Goal: Task Accomplishment & Management: Manage account settings

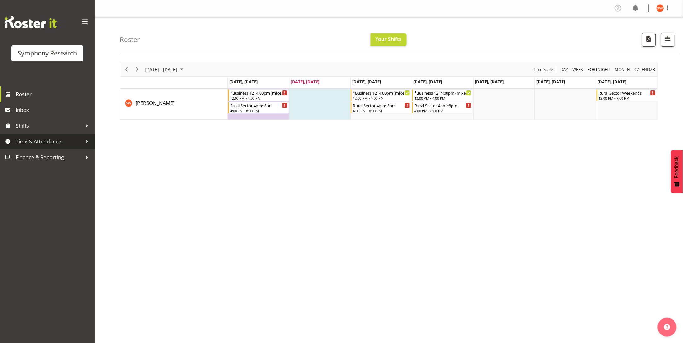
click at [16, 141] on span "Time & Attendance" at bounding box center [49, 141] width 66 height 9
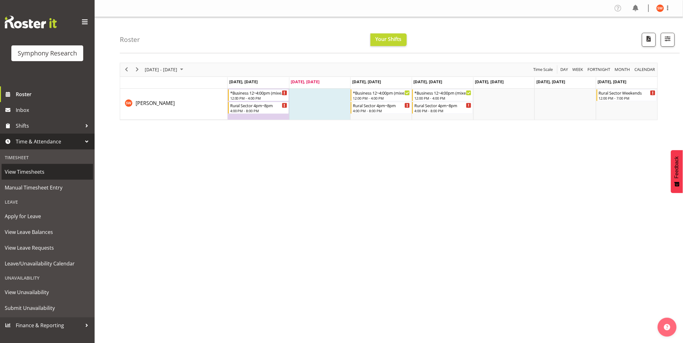
click at [13, 171] on span "View Timesheets" at bounding box center [47, 171] width 85 height 9
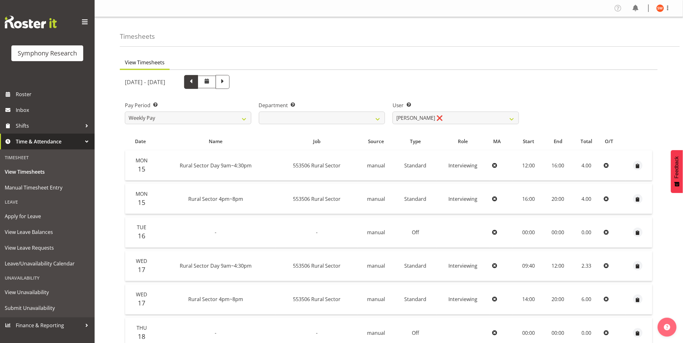
click at [195, 82] on span at bounding box center [191, 81] width 8 height 8
select select
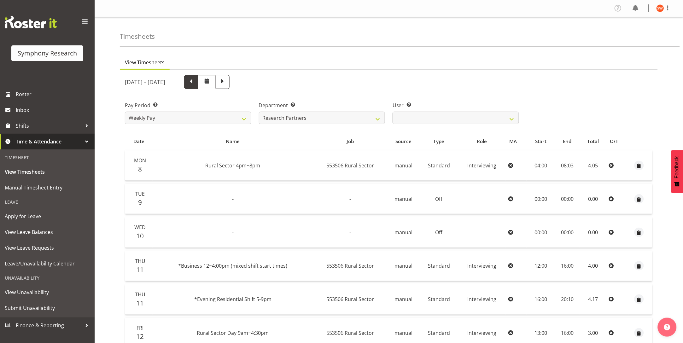
click at [195, 82] on span at bounding box center [191, 81] width 8 height 8
select select
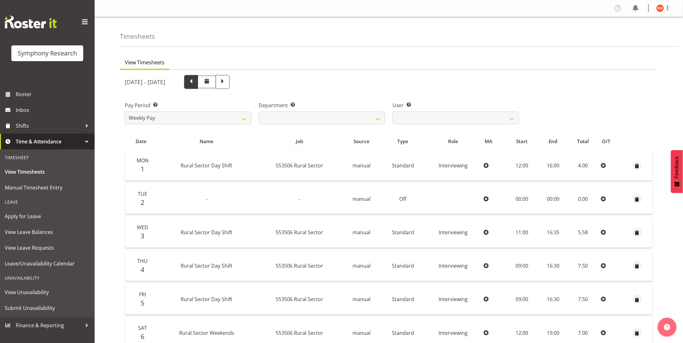
click at [195, 84] on span at bounding box center [191, 81] width 8 height 8
select select
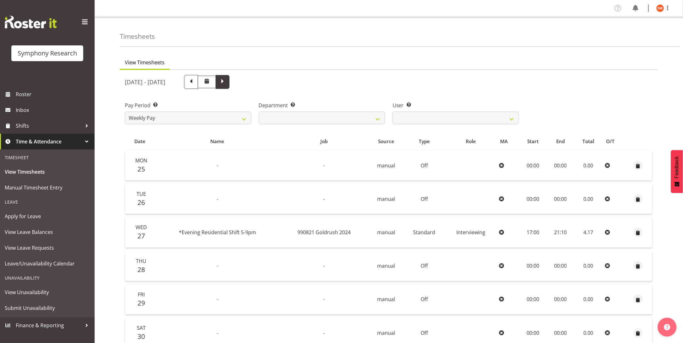
click at [227, 83] on span at bounding box center [222, 81] width 8 height 8
select select
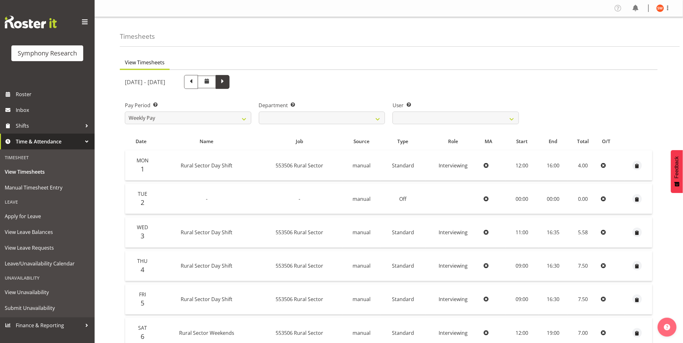
click at [227, 85] on span at bounding box center [222, 81] width 8 height 8
select select
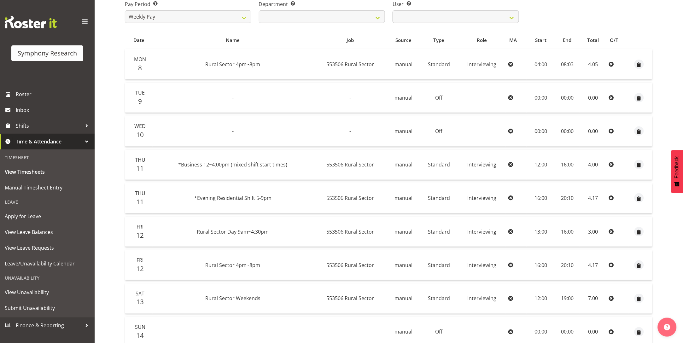
scroll to position [72, 0]
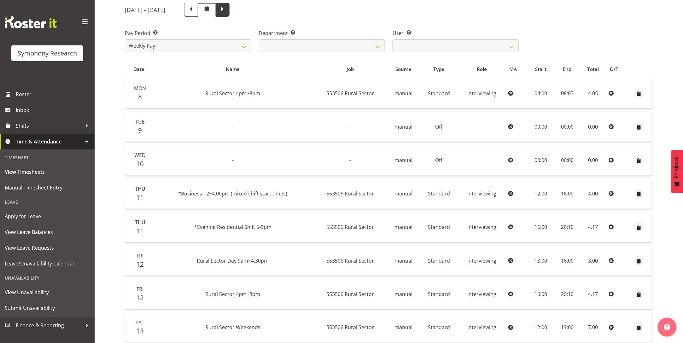
click at [227, 11] on span at bounding box center [222, 9] width 8 height 8
select select
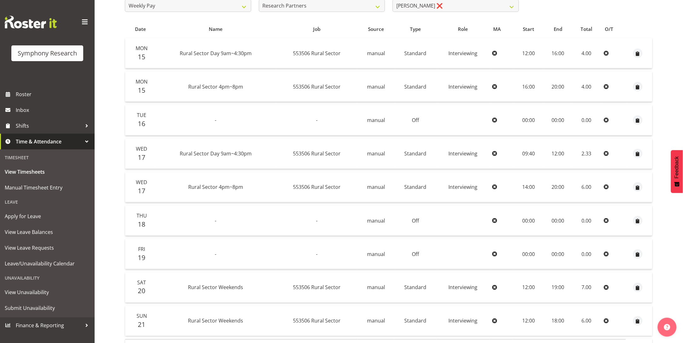
scroll to position [96, 0]
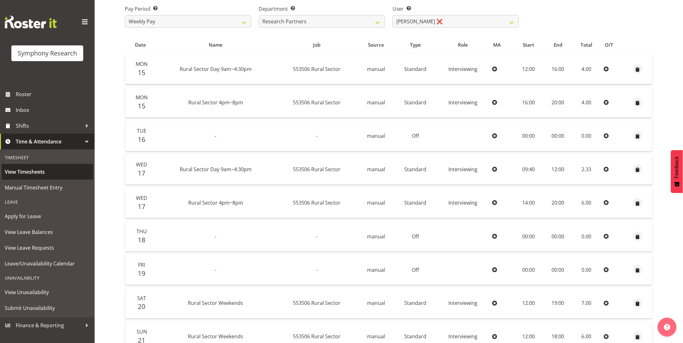
click at [28, 170] on span "View Timesheets" at bounding box center [47, 171] width 85 height 9
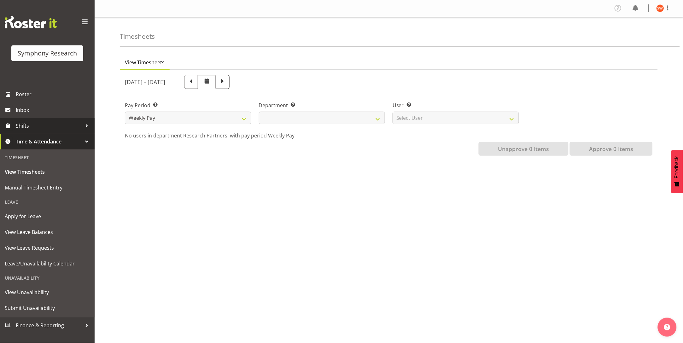
select select
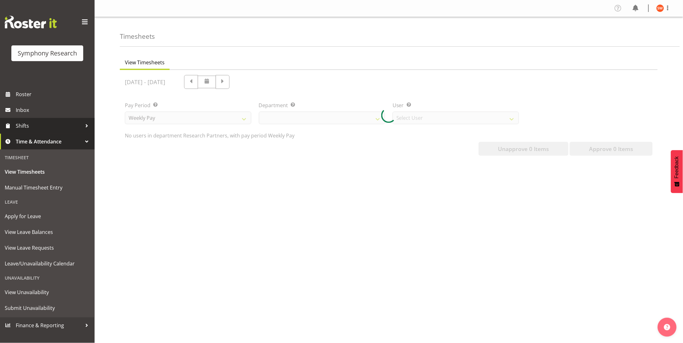
click at [18, 126] on span "Shifts" at bounding box center [49, 125] width 66 height 9
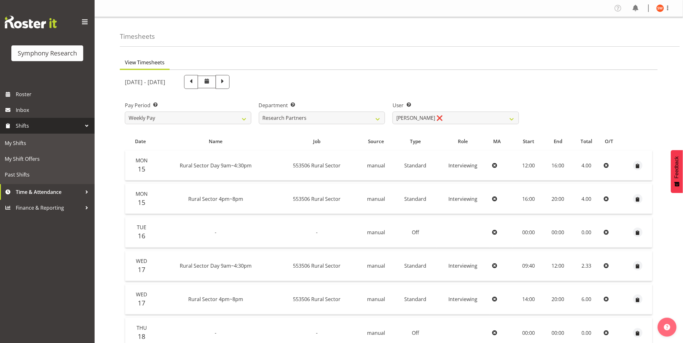
click at [18, 126] on span "Shifts" at bounding box center [49, 125] width 66 height 9
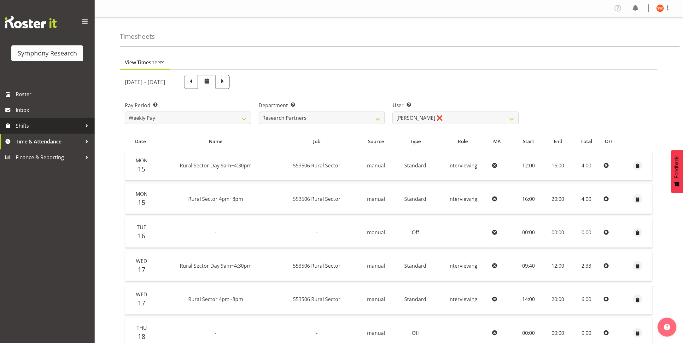
click at [18, 126] on span "Shifts" at bounding box center [49, 125] width 66 height 9
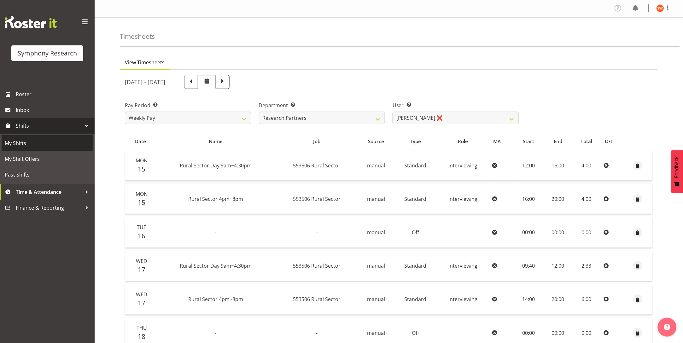
click at [16, 141] on span "My Shifts" at bounding box center [47, 142] width 85 height 9
